Goal: Task Accomplishment & Management: Use online tool/utility

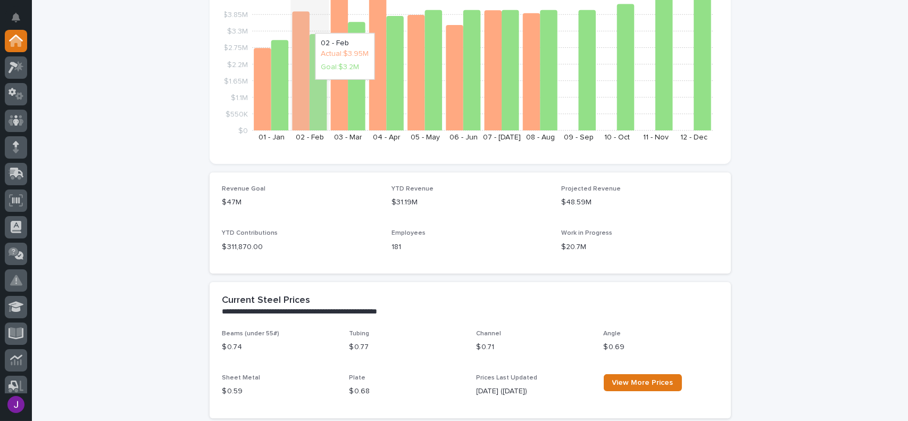
scroll to position [425, 0]
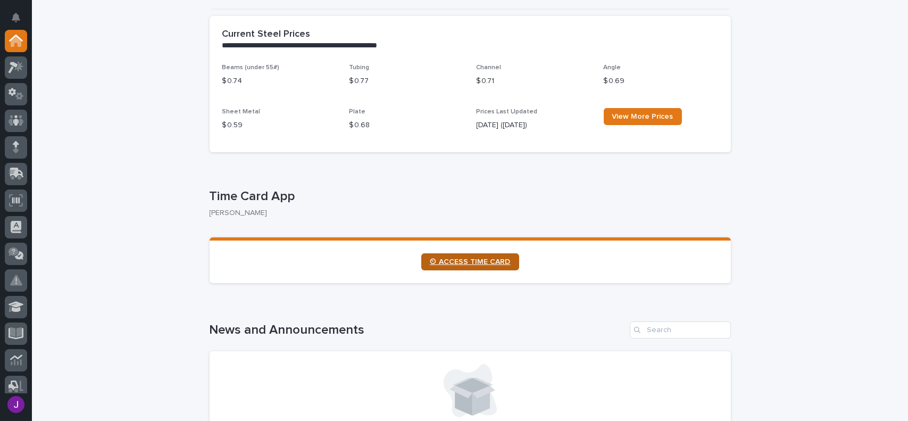
click at [485, 263] on span "⏲ ACCESS TIME CARD" at bounding box center [470, 261] width 81 height 7
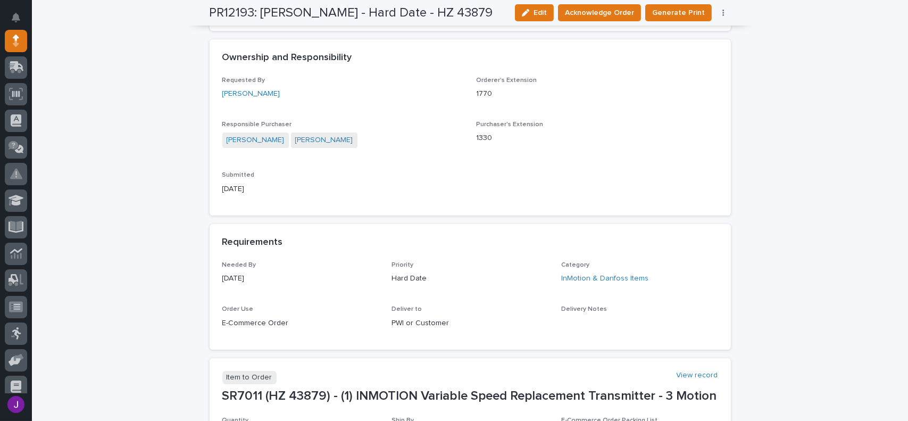
scroll to position [372, 0]
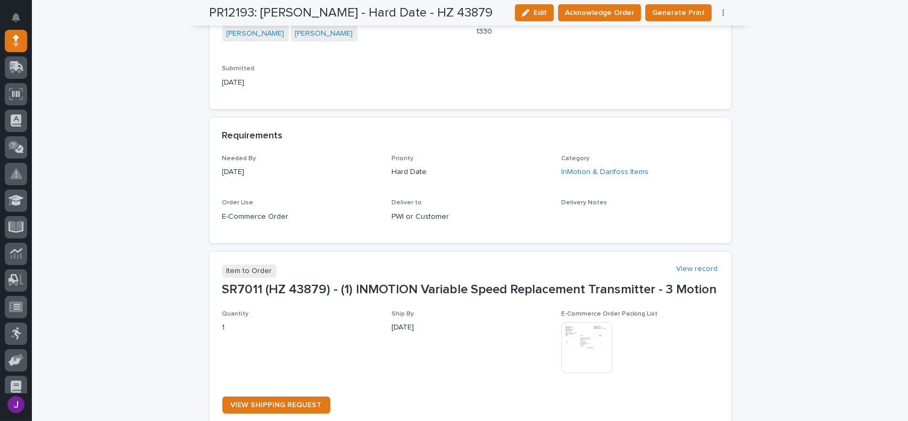
click at [592, 360] on img at bounding box center [586, 347] width 51 height 51
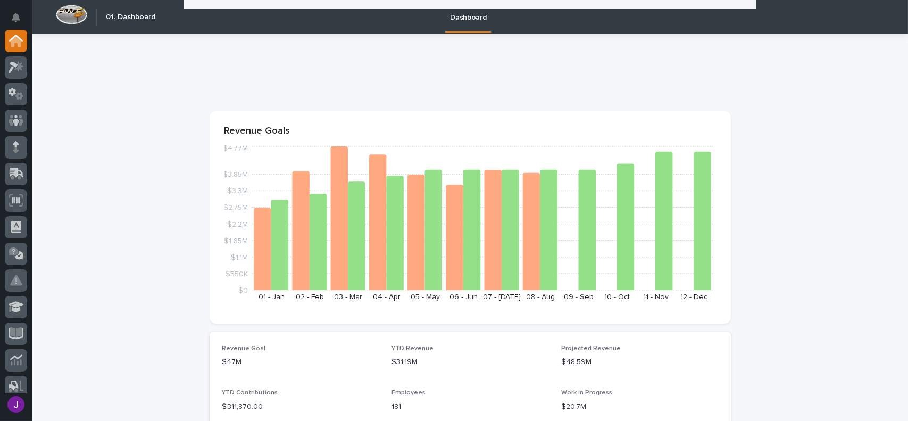
scroll to position [425, 0]
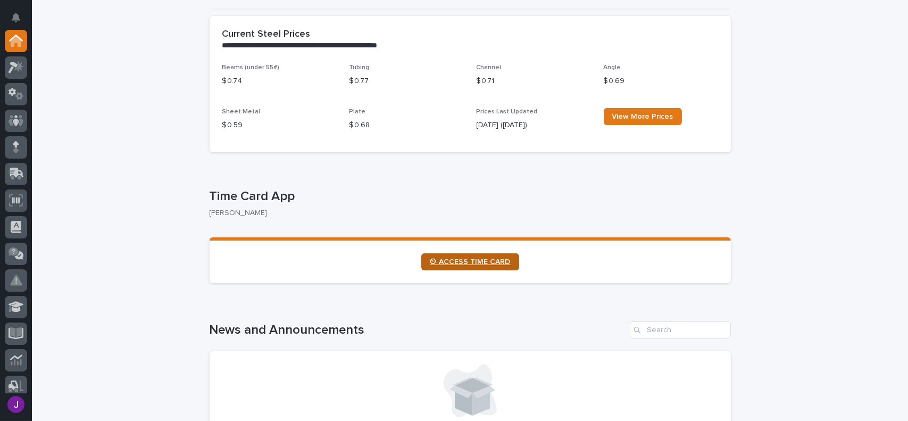
click at [472, 257] on link "⏲ ACCESS TIME CARD" at bounding box center [470, 261] width 98 height 17
